Goal: Unclear

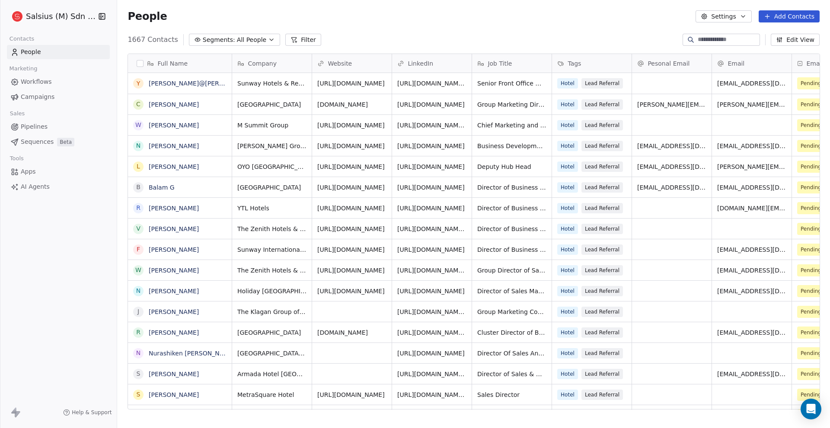
scroll to position [370, 707]
